Goal: Task Accomplishment & Management: Use online tool/utility

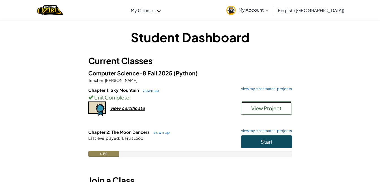
click at [285, 108] on button "View Project" at bounding box center [266, 108] width 51 height 14
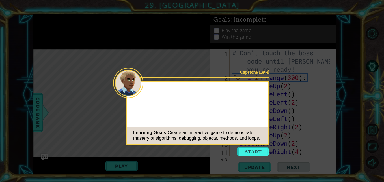
click at [253, 152] on button "Start" at bounding box center [254, 151] width 32 height 9
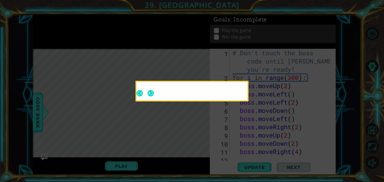
click at [145, 89] on footer at bounding box center [145, 93] width 17 height 14
click at [151, 92] on button "Next" at bounding box center [151, 93] width 6 height 6
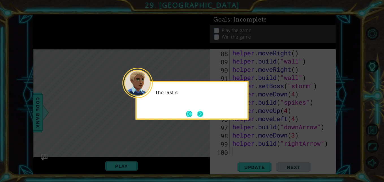
scroll to position [772, 0]
click at [200, 116] on button "Next" at bounding box center [200, 114] width 6 height 6
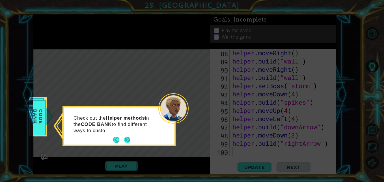
click at [129, 137] on button "Next" at bounding box center [127, 139] width 6 height 6
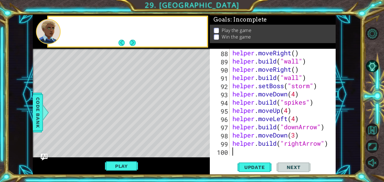
click at [129, 137] on div "Level Map" at bounding box center [164, 132] width 262 height 167
click at [133, 41] on button "Next" at bounding box center [133, 43] width 6 height 6
click at [133, 41] on button "Next" at bounding box center [132, 42] width 7 height 7
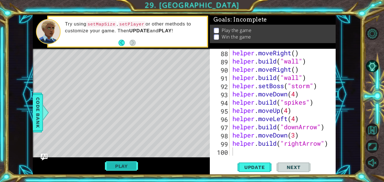
click at [108, 166] on button "Play" at bounding box center [121, 166] width 33 height 11
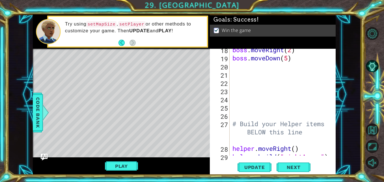
scroll to position [159, 0]
click at [240, 67] on div "boss . moveRight ( 2 ) boss . moveDown ( 5 ) # Build your Helper items BELOW th…" at bounding box center [283, 107] width 102 height 123
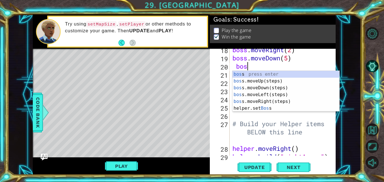
type textarea "boss"
click at [265, 102] on div "boss press enter boss .moveUp(steps) press enter boss .moveDown(steps) press en…" at bounding box center [286, 98] width 107 height 54
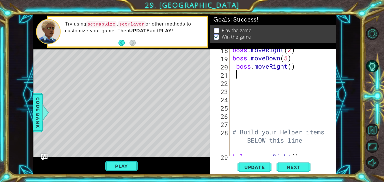
scroll to position [0, 0]
click at [237, 66] on div "boss . moveRight ( 2 ) boss . moveDown ( 5 ) boss . moveRight ( ) # Build your …" at bounding box center [283, 107] width 102 height 123
click at [289, 64] on div "boss . moveRight ( 2 ) boss . moveDown ( 5 ) boss . moveRight ( ) # Build your …" at bounding box center [283, 107] width 102 height 123
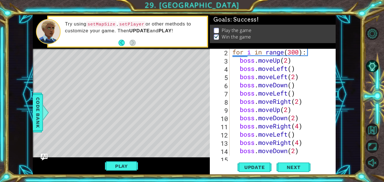
scroll to position [25, 0]
click at [288, 60] on div "for i in range ( 300 ) : boss . moveUp ( 2 ) boss . moveLeft ( ) boss . moveLef…" at bounding box center [283, 109] width 102 height 123
click at [271, 66] on div "for i in range ( 300 ) : boss . moveUp ( 5 ) boss . moveLeft ( ) boss . moveLef…" at bounding box center [283, 109] width 102 height 123
click at [262, 65] on div "for i in range ( 300 ) : boss . moveUp ( 5 ) boss . moveLeft ( ) boss . moveLef…" at bounding box center [283, 109] width 102 height 123
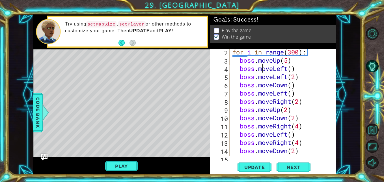
click at [300, 51] on div "for i in range ( 300 ) : boss . moveUp ( 5 ) boss . moveLeft ( ) boss . moveLef…" at bounding box center [283, 109] width 102 height 123
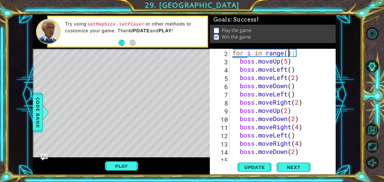
scroll to position [0, 3]
type textarea "for i in range(400):"
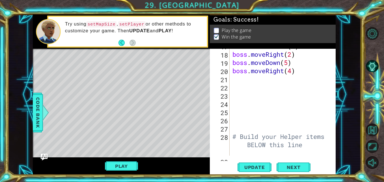
scroll to position [155, 0]
click at [240, 77] on div "boss . moveLeft ( 4 ) boss . moveRight ( 2 ) boss . moveDown ( 5 ) boss . moveR…" at bounding box center [283, 112] width 102 height 140
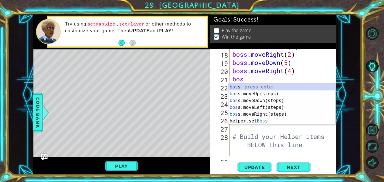
scroll to position [0, 0]
type textarea "boss"
click at [258, 99] on div "boss press enter boss .moveUp(steps) press enter boss .moveDown(steps) press en…" at bounding box center [282, 111] width 107 height 54
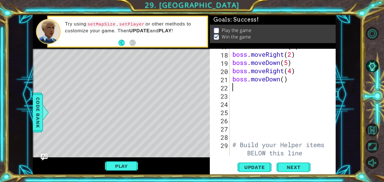
scroll to position [0, 0]
click at [284, 80] on div "boss . moveLeft ( 4 ) boss . moveRight ( 2 ) boss . moveDown ( 5 ) boss . moveR…" at bounding box center [283, 112] width 102 height 140
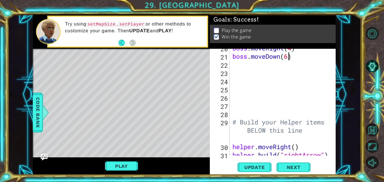
scroll to position [179, 0]
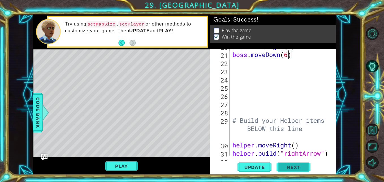
type textarea "boss.moveDown(6)"
click at [294, 167] on span "Next" at bounding box center [293, 167] width 25 height 6
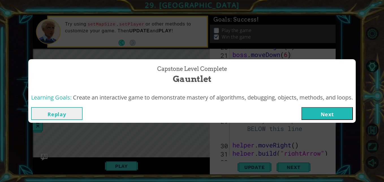
click at [328, 116] on button "Next" at bounding box center [328, 113] width 52 height 13
